Goal: Navigation & Orientation: Understand site structure

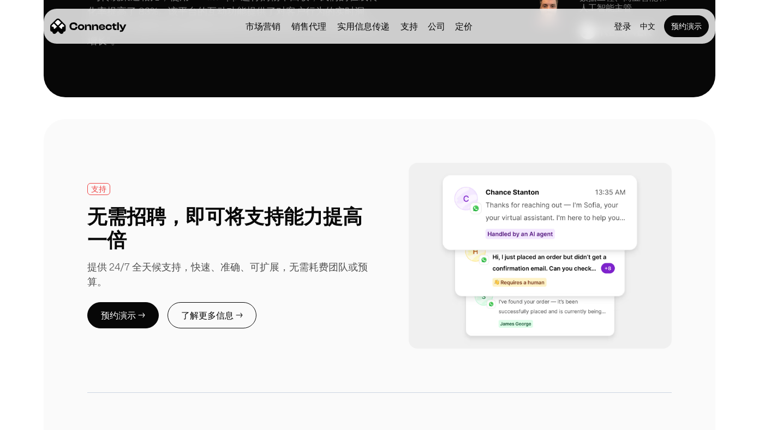
click at [330, 259] on div "提供 24/7 全天候支持，快速、准确、可扩展，无需耗费团队或预算。" at bounding box center [233, 273] width 293 height 29
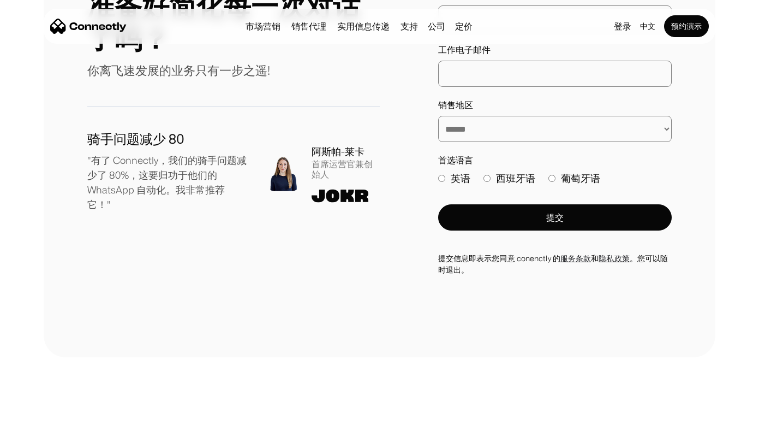
scroll to position [5849, 0]
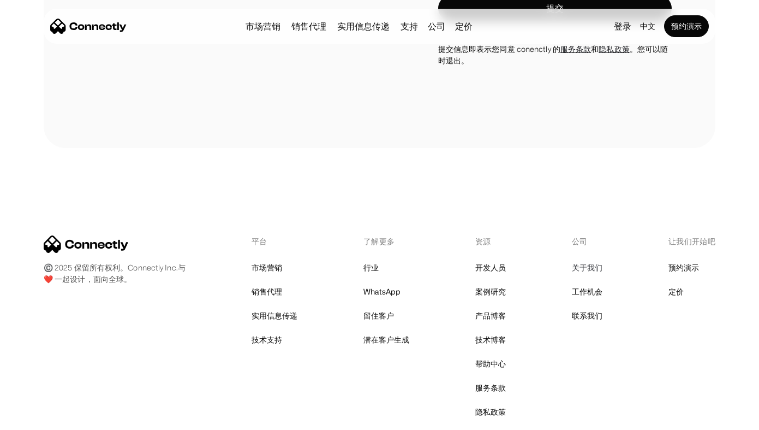
click at [590, 260] on link "关于我们" at bounding box center [587, 267] width 31 height 15
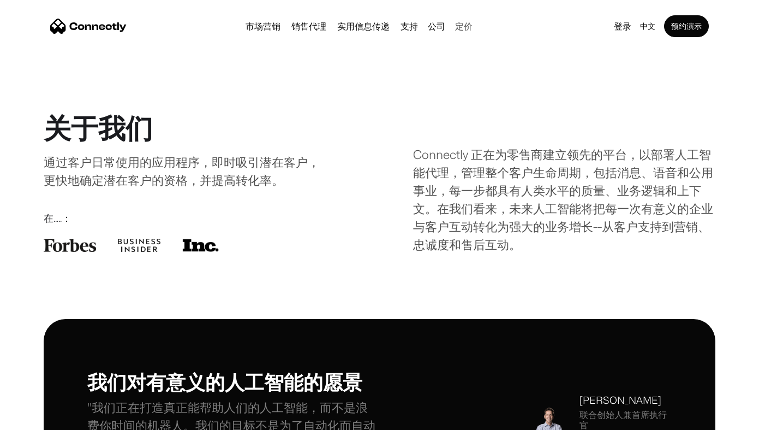
click at [461, 23] on link "定价" at bounding box center [464, 26] width 26 height 9
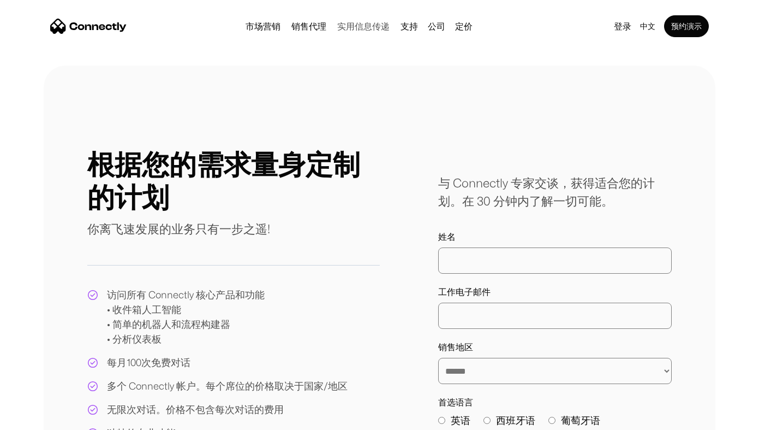
click at [371, 24] on link "实用信息传递" at bounding box center [363, 26] width 61 height 9
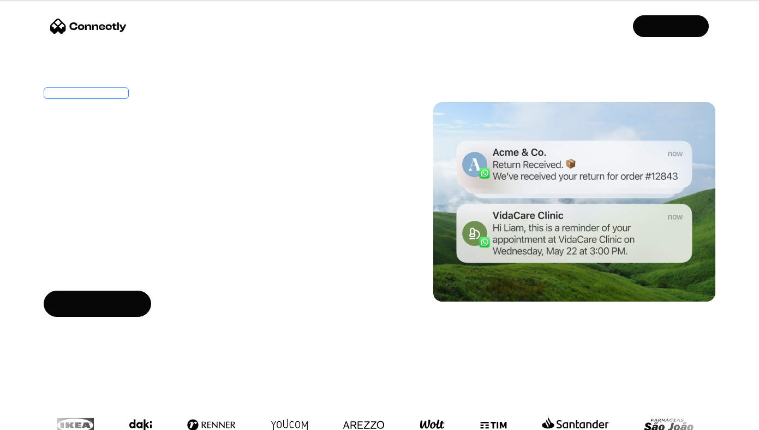
click at [301, 22] on link "Utility messaging" at bounding box center [332, 26] width 77 height 9
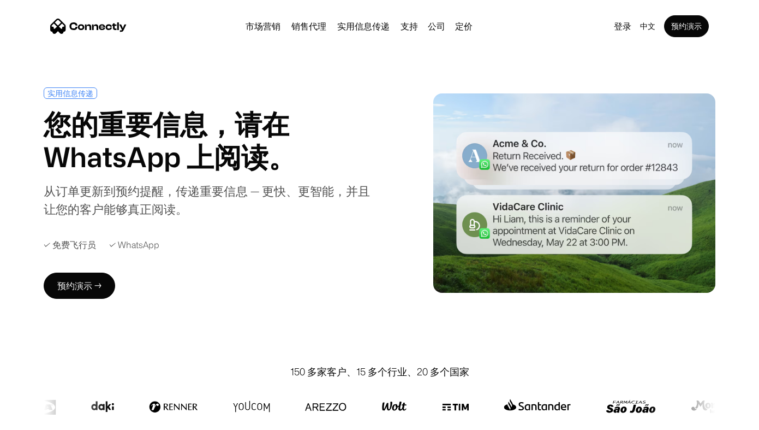
click at [301, 22] on link "销售代理" at bounding box center [309, 26] width 44 height 9
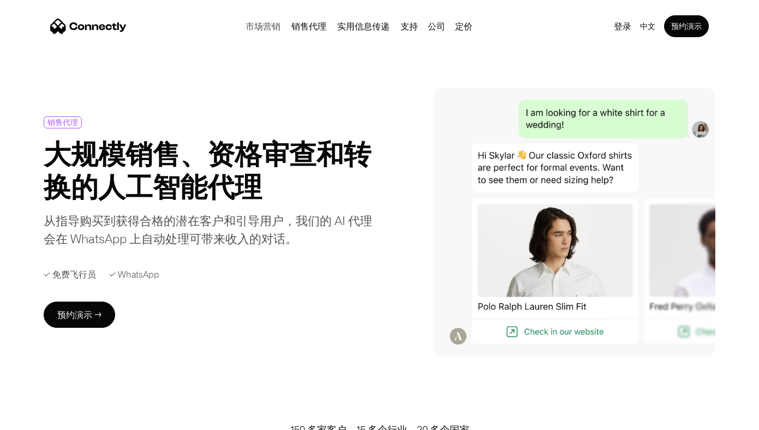
click at [258, 26] on link "市场营销" at bounding box center [263, 26] width 44 height 9
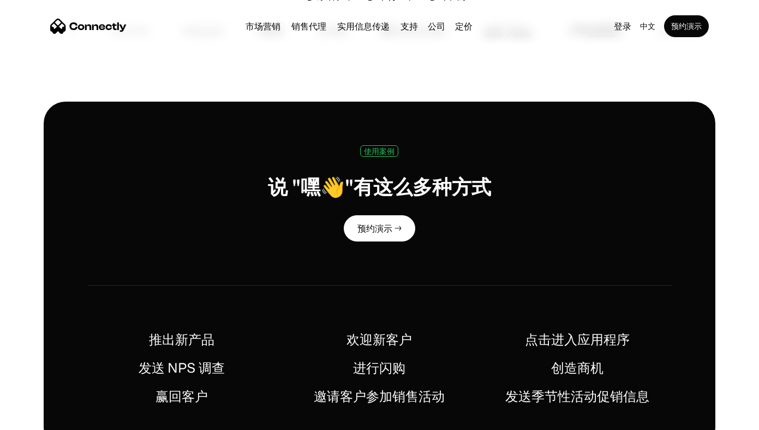
scroll to position [443, 0]
